Goal: Information Seeking & Learning: Understand process/instructions

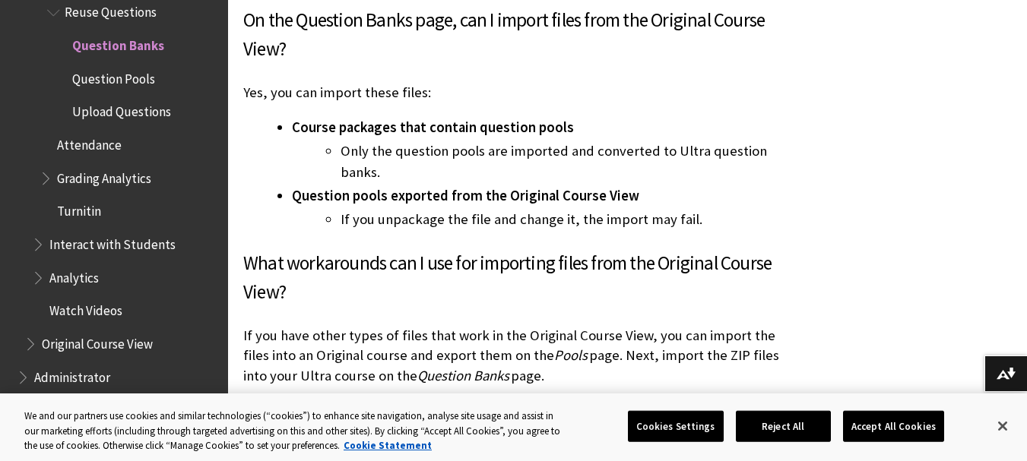
scroll to position [11620, 0]
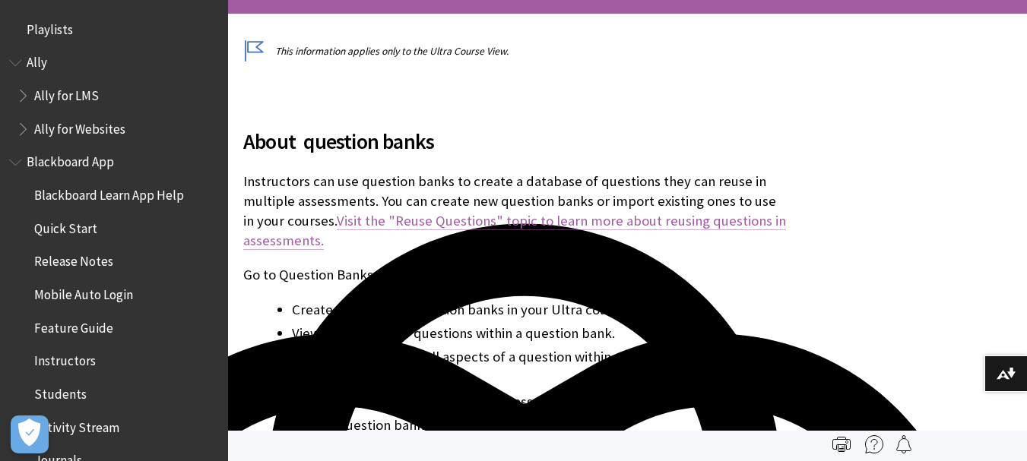
scroll to position [378, 0]
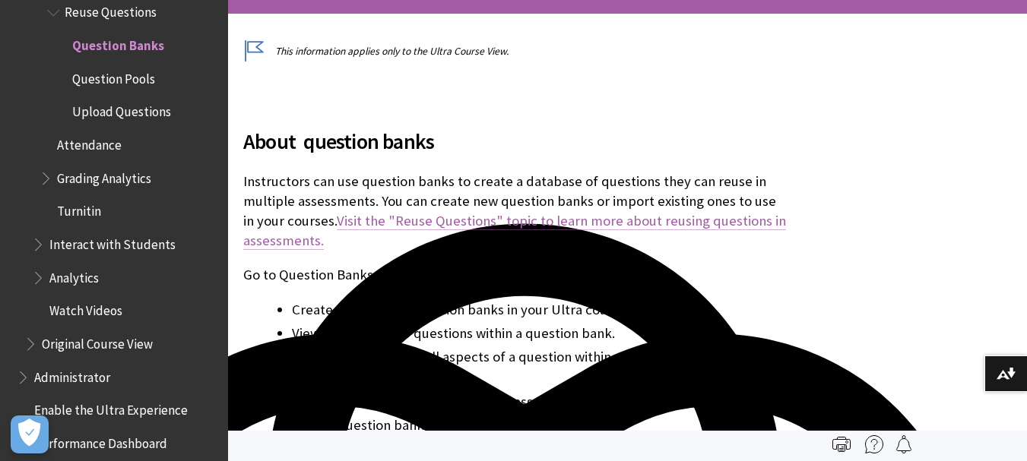
click at [451, 218] on link "Visit the "Reuse Questions" topic to learn more about reusing questions in asse…" at bounding box center [514, 231] width 543 height 38
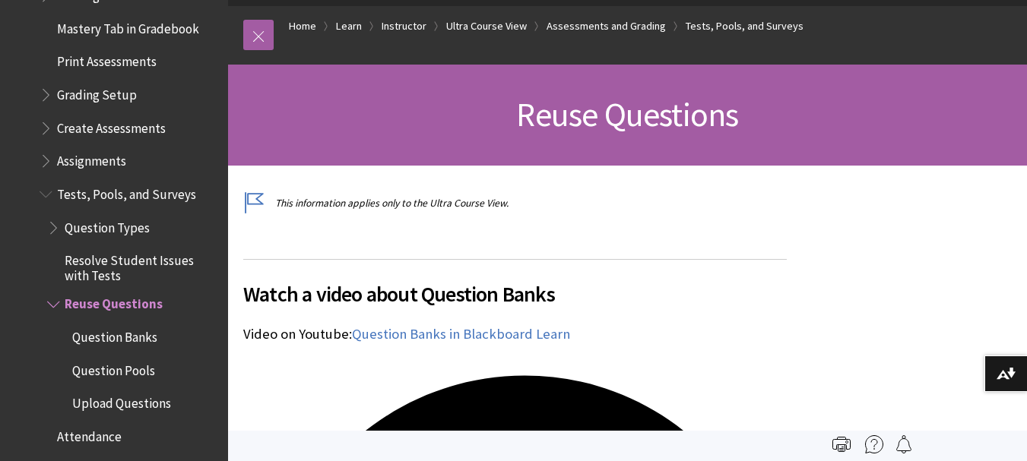
scroll to position [2295, 0]
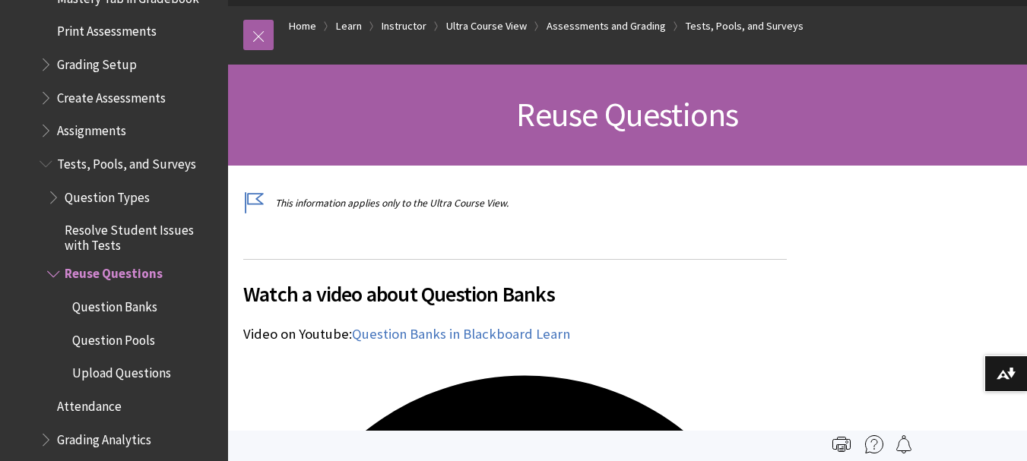
click at [128, 362] on span "Upload Questions" at bounding box center [121, 371] width 99 height 21
click at [147, 362] on span "Upload Questions" at bounding box center [124, 371] width 105 height 21
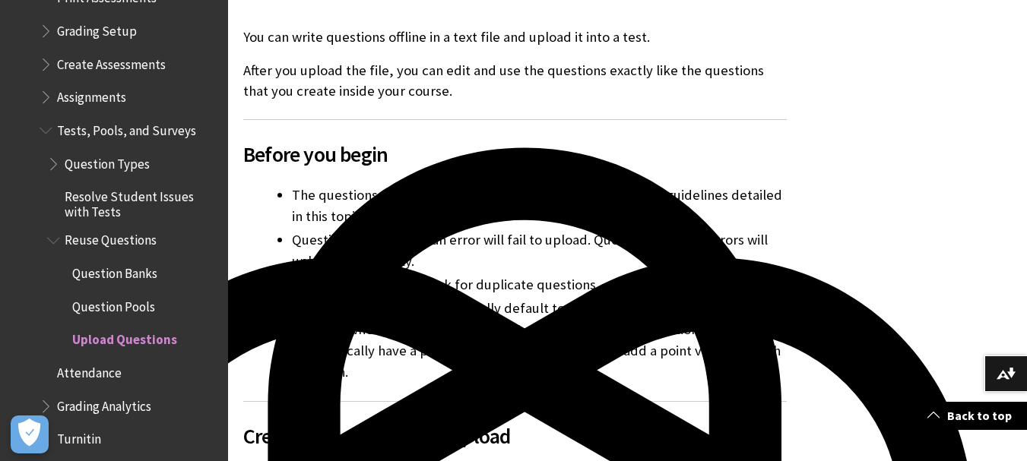
scroll to position [2250, 0]
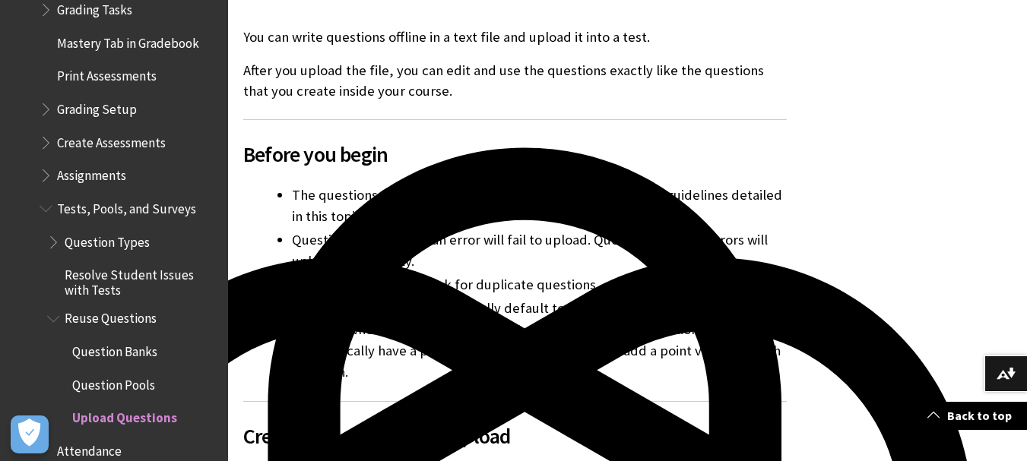
click at [132, 196] on span "Tests, Pools, and Surveys" at bounding box center [126, 206] width 139 height 21
click at [104, 163] on span "Assignments" at bounding box center [91, 173] width 69 height 21
click at [112, 171] on span "Assignments" at bounding box center [95, 173] width 77 height 21
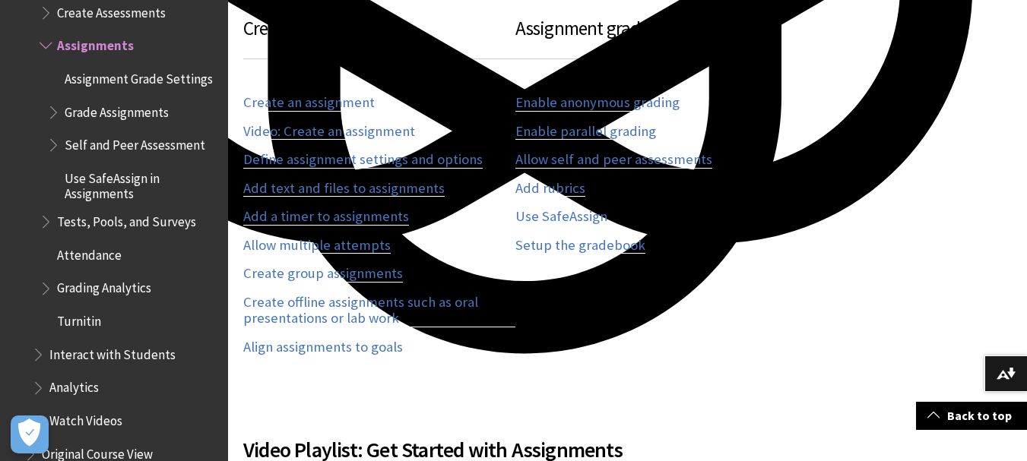
scroll to position [1140, 0]
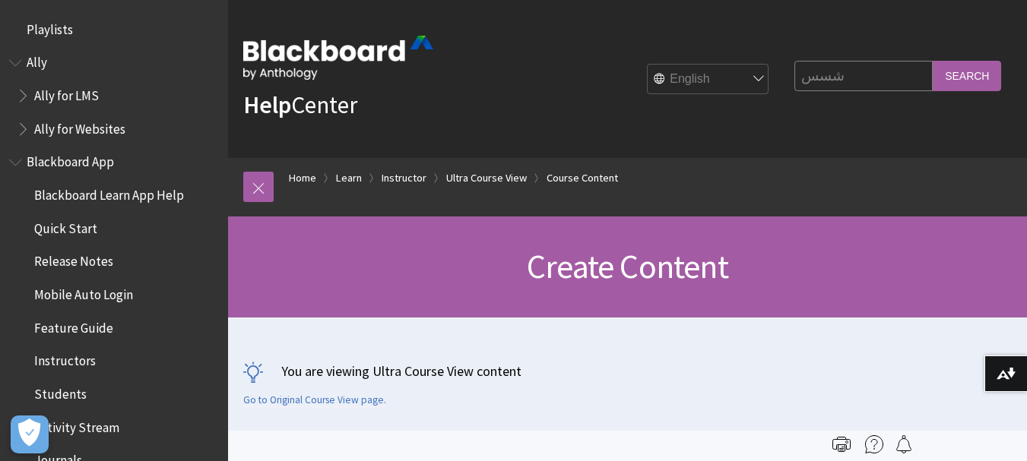
scroll to position [378, 0]
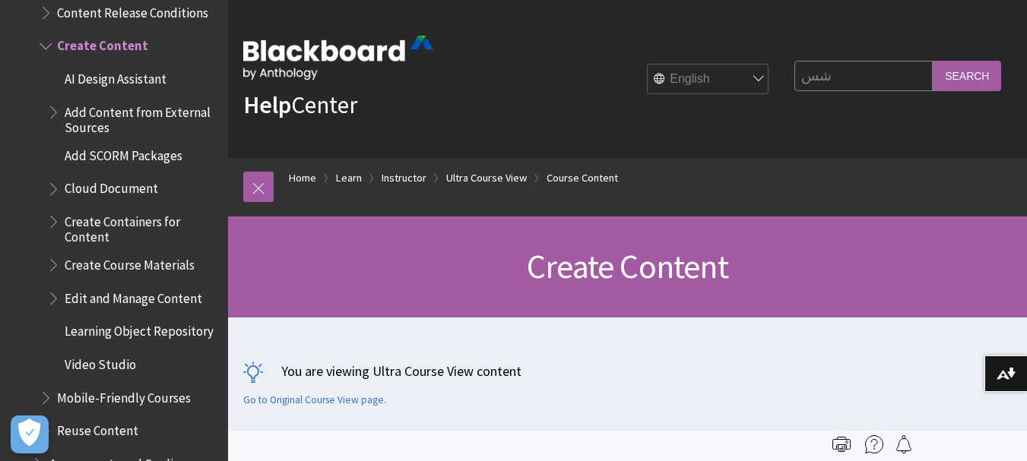
type input "ش"
type input "assignment"
click at [932, 61] on input "Search" at bounding box center [966, 76] width 68 height 30
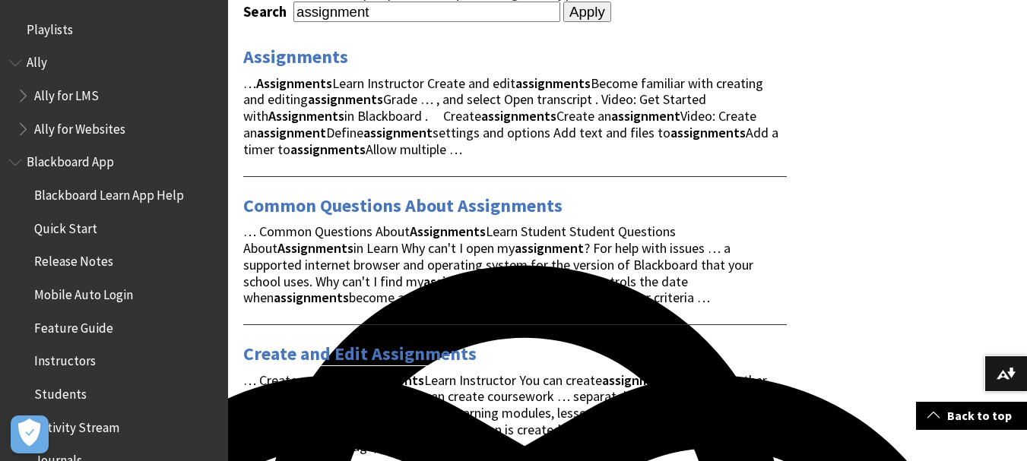
scroll to position [304, 0]
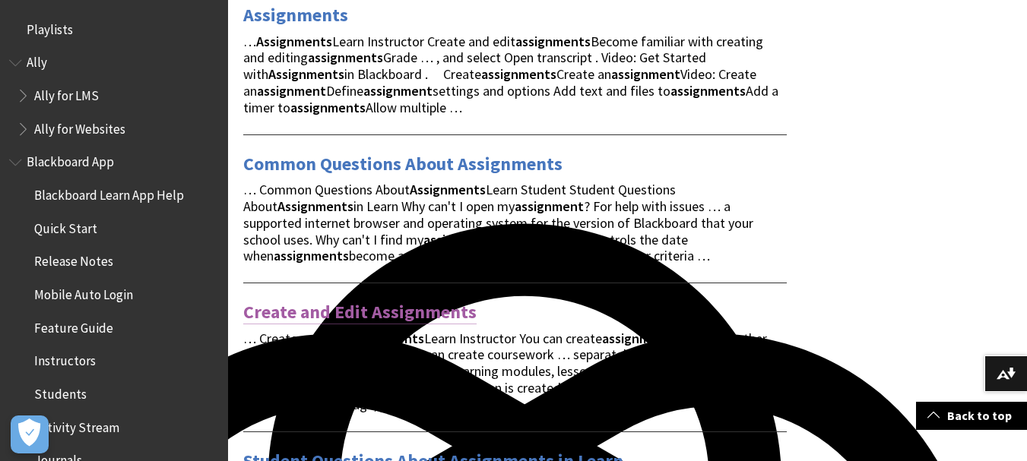
click at [407, 315] on link "Create and Edit Assignments" at bounding box center [359, 312] width 233 height 24
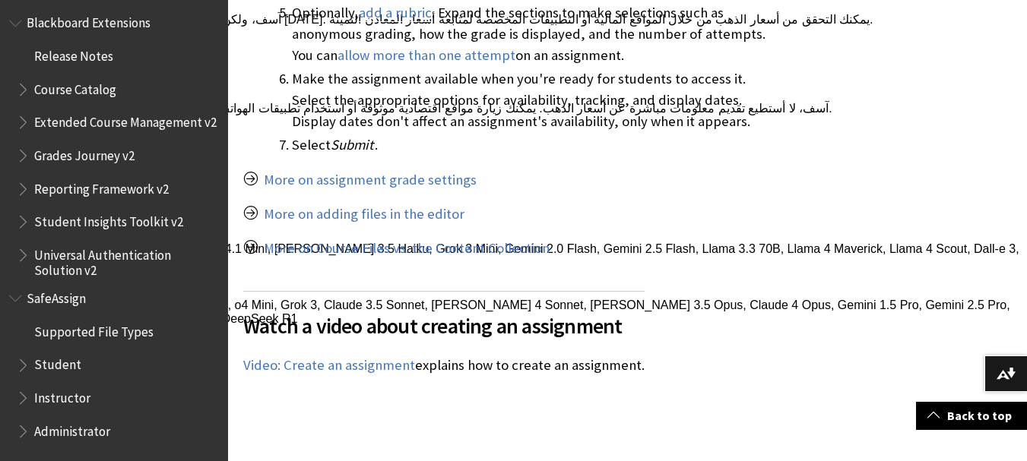
scroll to position [2755, 0]
